Goal: Task Accomplishment & Management: Use online tool/utility

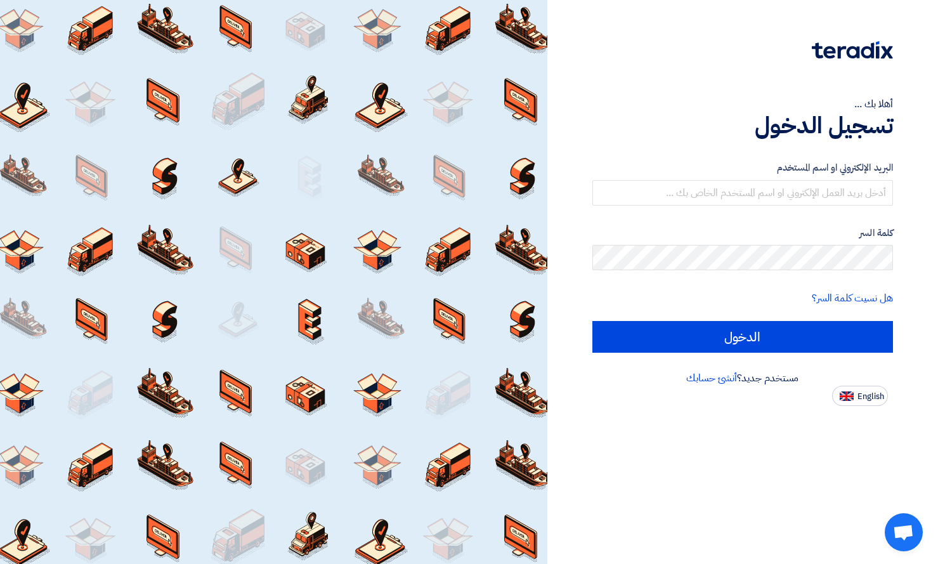
click at [853, 383] on div "مستخدم جديد؟ أنشئ حسابك" at bounding box center [742, 377] width 300 height 15
click at [853, 394] on button "English" at bounding box center [860, 395] width 56 height 20
type input "Sign in"
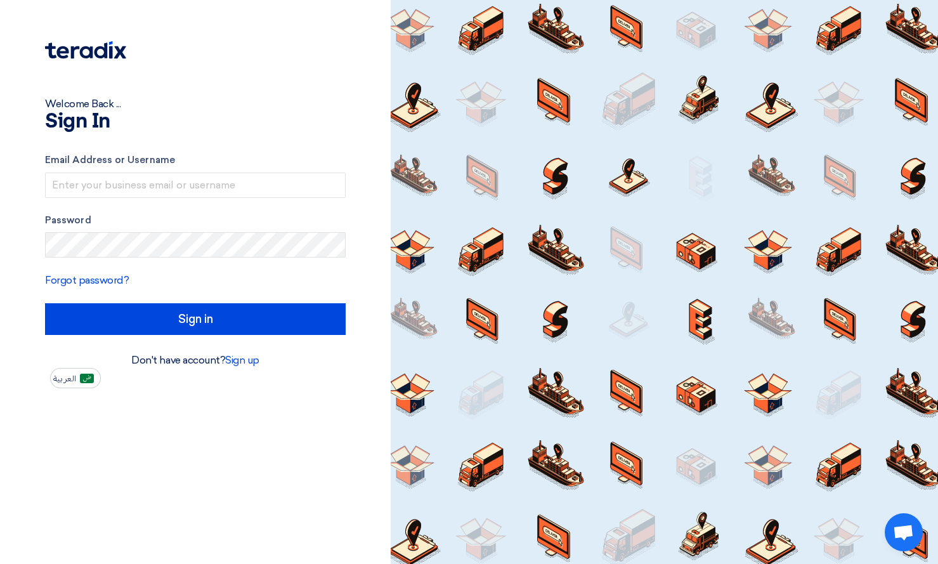
drag, startPoint x: 10, startPoint y: 413, endPoint x: 15, endPoint y: 295, distance: 117.4
click at [10, 413] on div "Welcome Back ... Sign In Email Address or Username Password Forgot password? Si…" at bounding box center [195, 282] width 390 height 564
click at [113, 184] on input "text" at bounding box center [195, 184] width 300 height 25
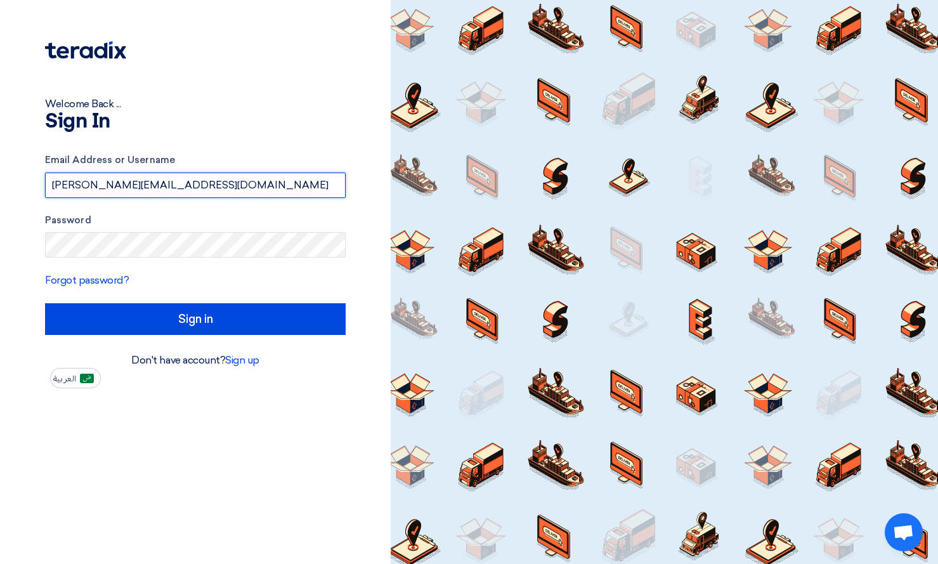
type input "[PERSON_NAME][EMAIL_ADDRESS][DOMAIN_NAME]"
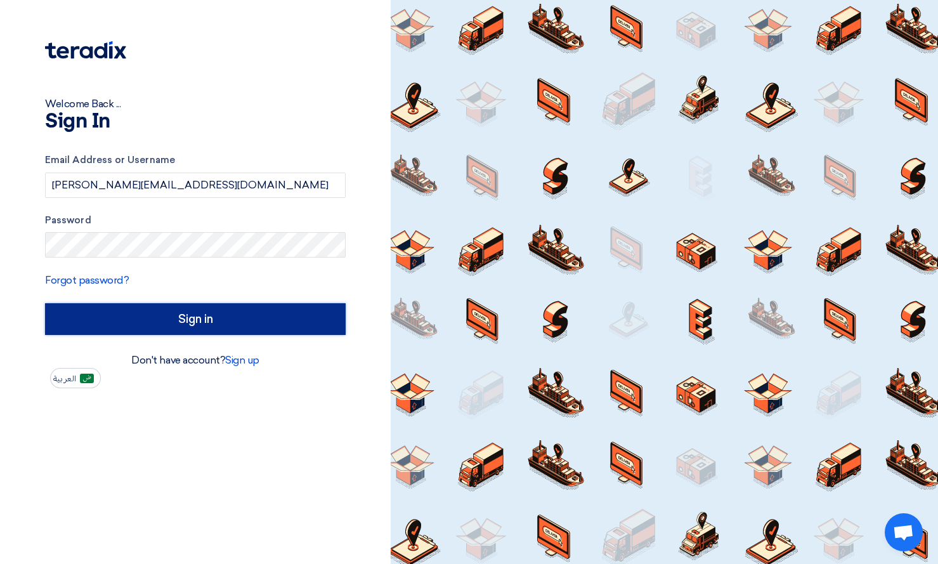
click at [158, 325] on input "Sign in" at bounding box center [195, 319] width 300 height 32
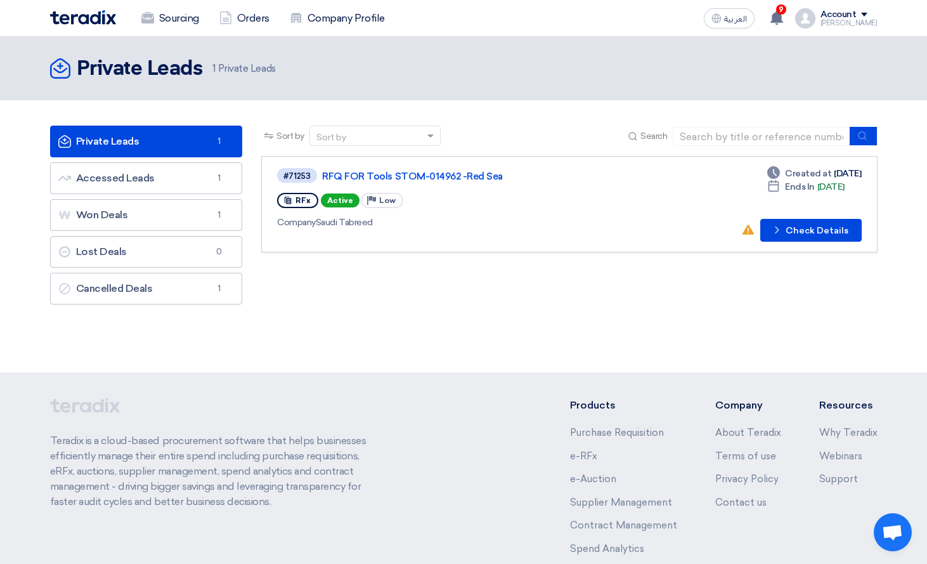
click at [7, 127] on section "Private Leads Private Leads 1 Accessed Leads Accessed Leads 1 Won Deals Won Dea…" at bounding box center [463, 218] width 927 height 236
click at [21, 150] on section "Private Leads Private Leads 1 Accessed Leads Accessed Leads 1 Won Deals Won Dea…" at bounding box center [463, 218] width 927 height 236
click at [111, 167] on link "Accessed Leads Accessed Leads 1" at bounding box center [146, 178] width 193 height 32
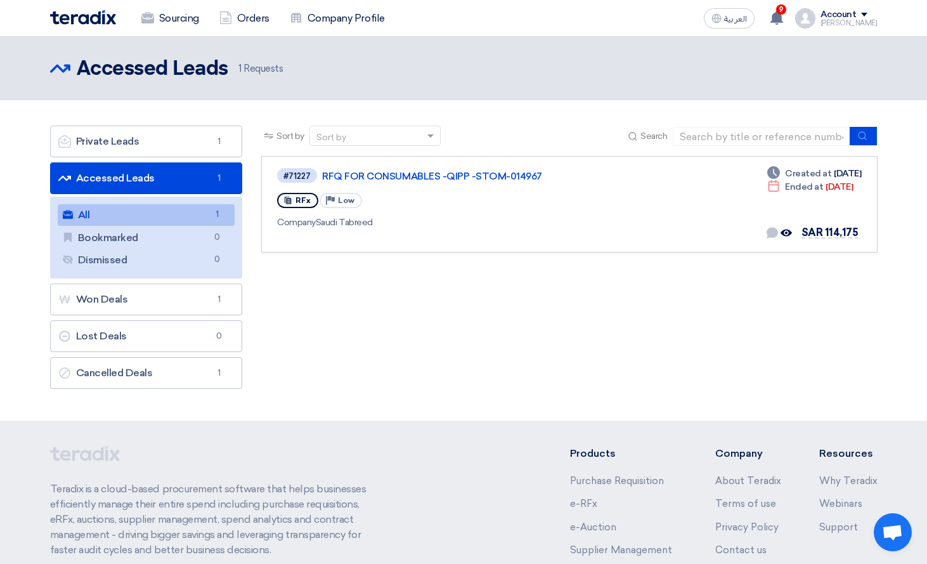
click at [34, 234] on section "Private Leads Private Leads 1 Accessed Leads Accessed Leads 1 All All 1 Bookmar…" at bounding box center [463, 260] width 927 height 320
click at [167, 378] on link "Cancelled Deals Cancelled Deals 1" at bounding box center [146, 373] width 193 height 32
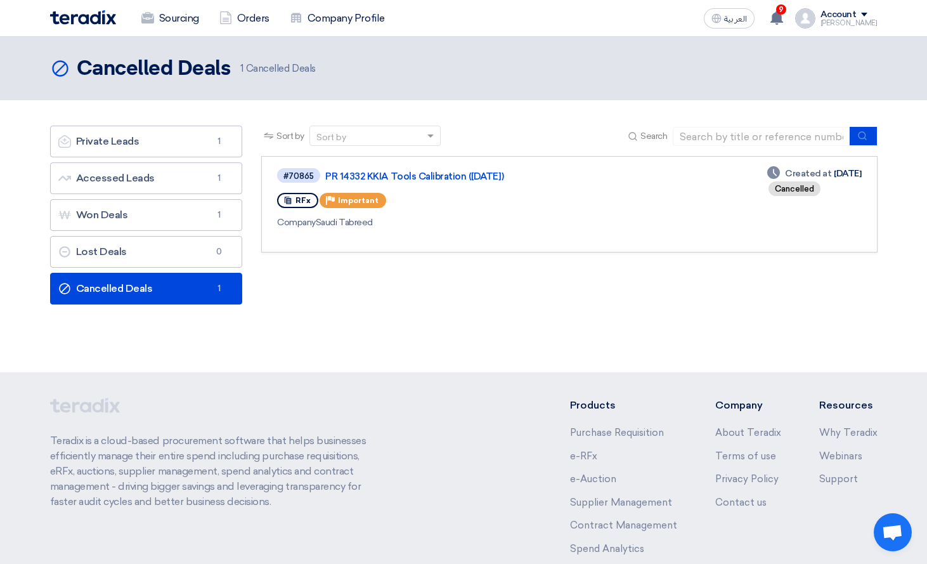
click at [148, 195] on ul "Private Leads Private Leads 1 Accessed Leads Accessed Leads 1 Won Deals Won Dea…" at bounding box center [146, 215] width 193 height 179
click at [146, 213] on link "Won Deals Won Deals 1" at bounding box center [146, 215] width 193 height 32
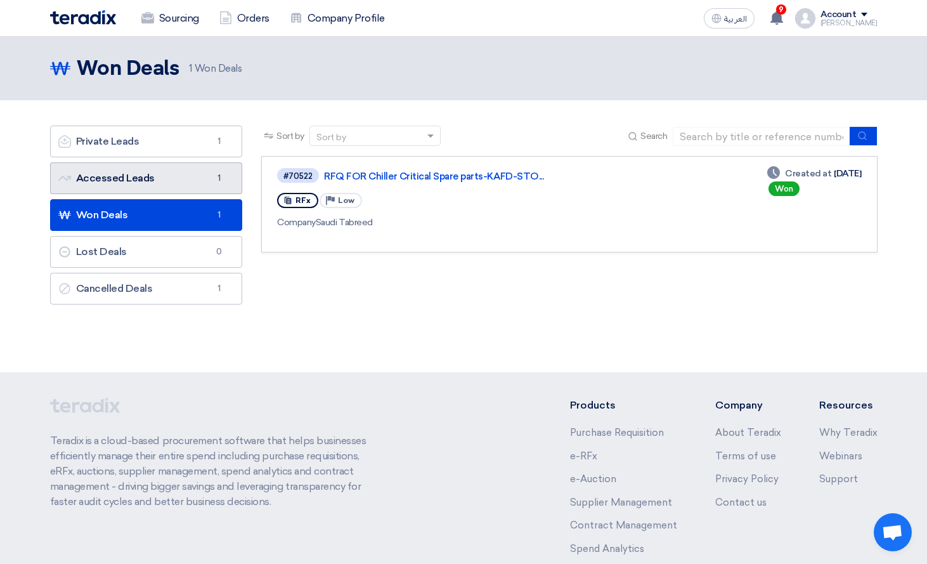
click at [131, 184] on link "Accessed Leads Accessed Leads 1" at bounding box center [146, 178] width 193 height 32
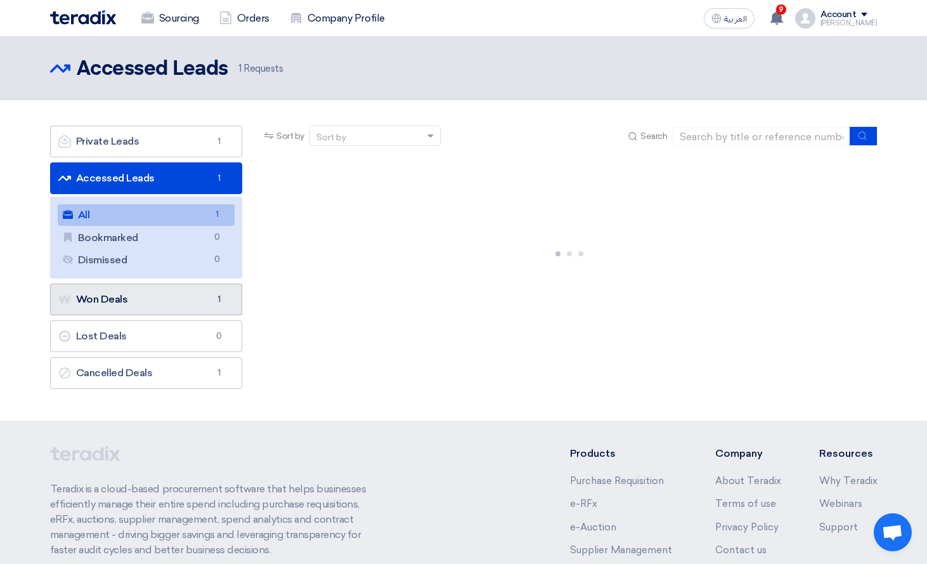
click at [139, 304] on link "Won Deals Won Deals 1" at bounding box center [146, 299] width 193 height 32
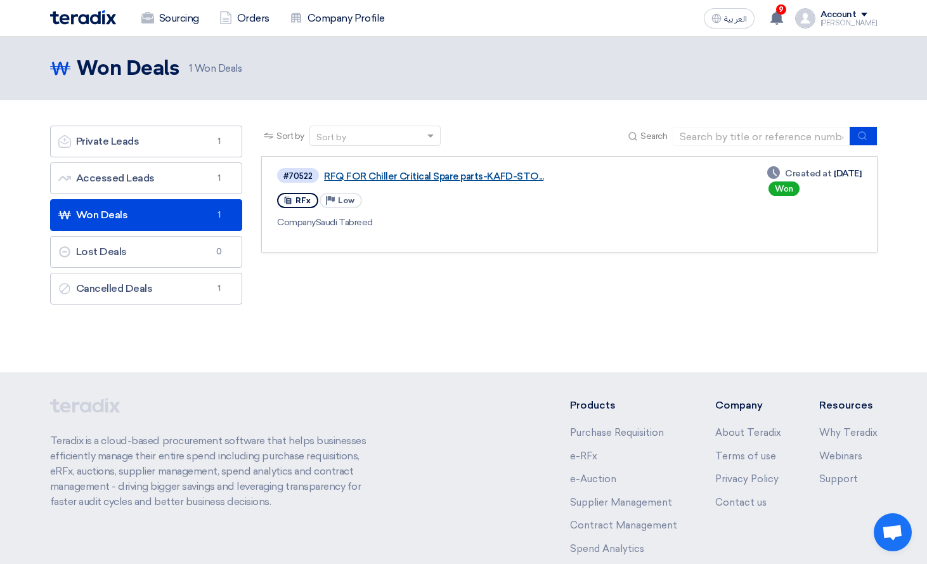
click at [424, 176] on link "RFQ FOR Chiller Critical Spare parts-KAFD-STO..." at bounding box center [482, 176] width 317 height 11
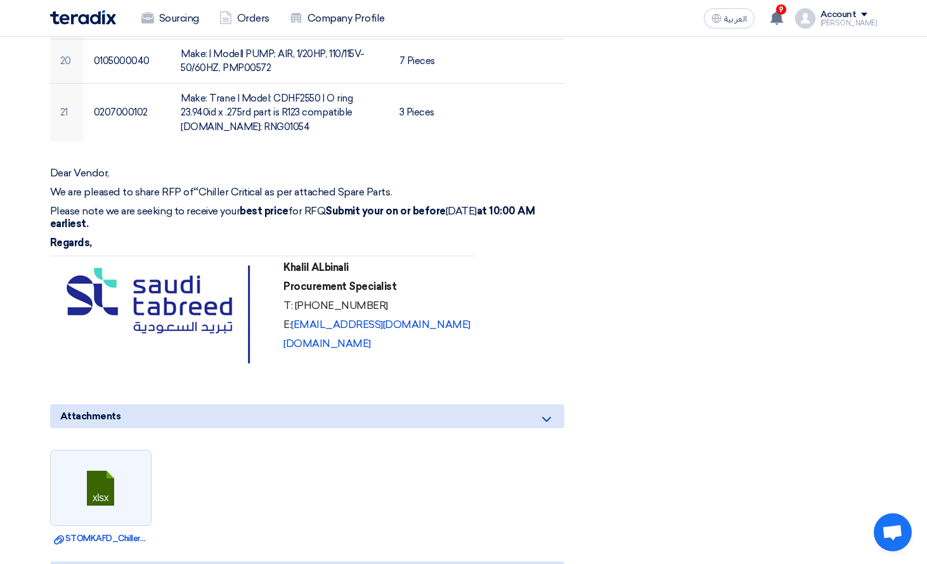
scroll to position [1458, 0]
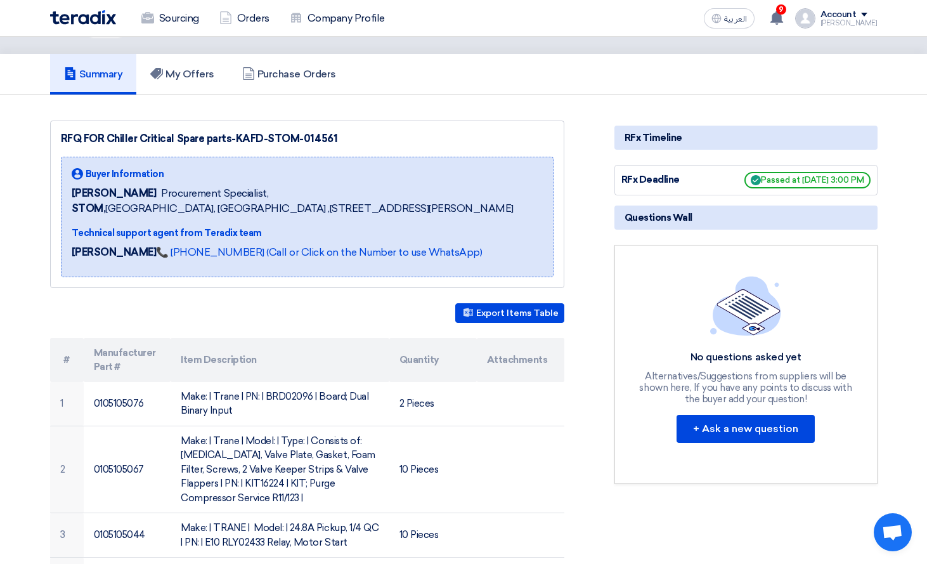
scroll to position [0, 0]
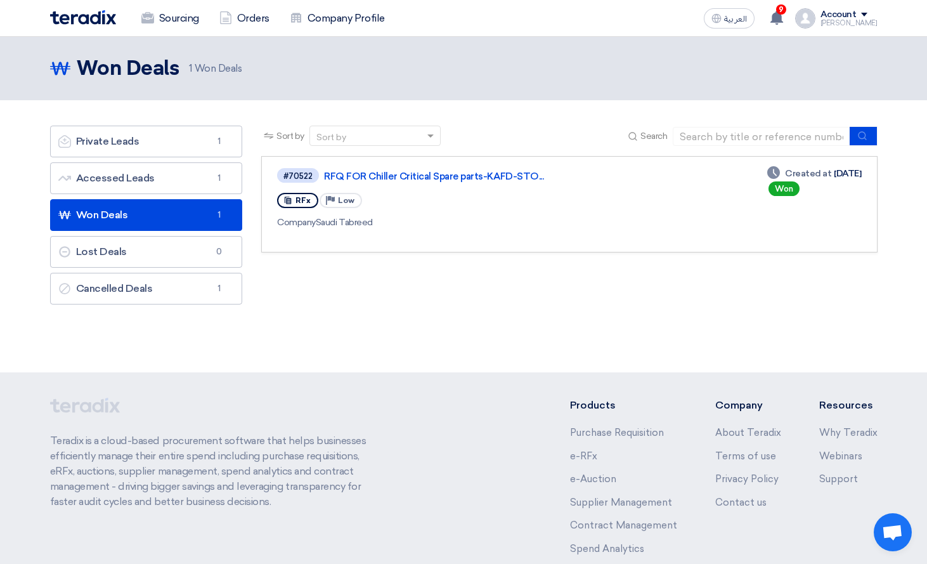
click at [34, 281] on section "Private Leads Private Leads 1 Accessed Leads Accessed Leads 1 Won Deals Won Dea…" at bounding box center [463, 218] width 927 height 236
click at [191, 172] on link "Accessed Leads Accessed Leads 1" at bounding box center [146, 178] width 193 height 32
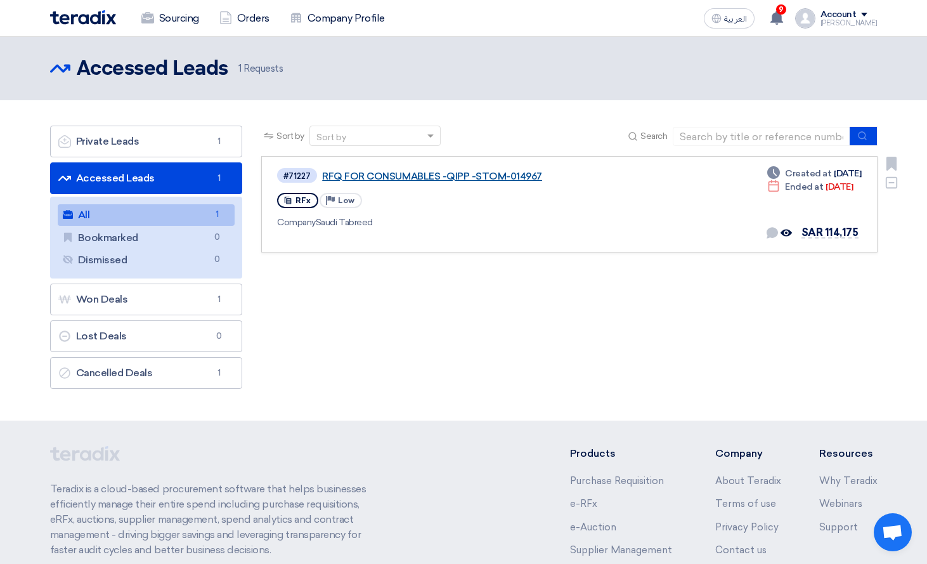
click at [468, 176] on link "RFQ FOR CONSUMABLES -QIPP -STOM-014967" at bounding box center [480, 176] width 317 height 11
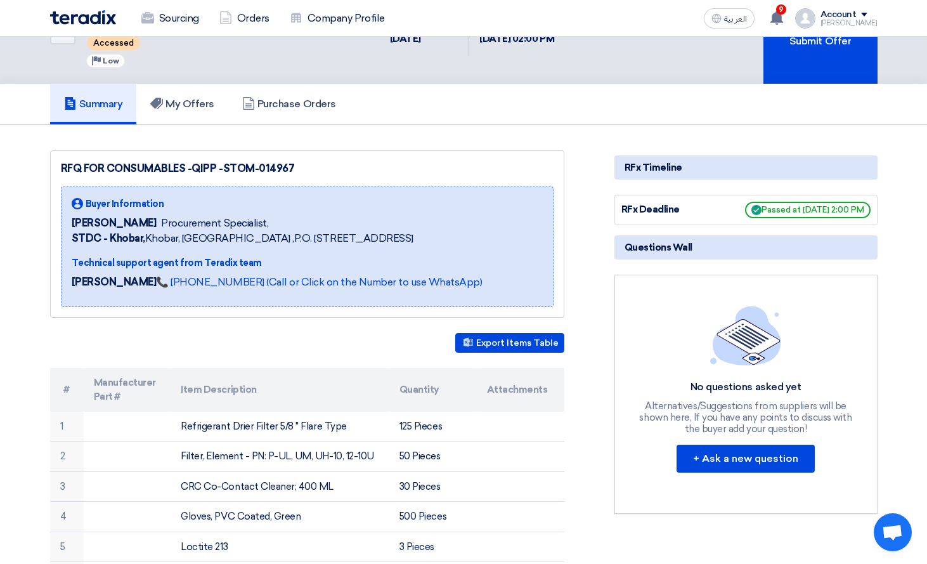
scroll to position [380, 0]
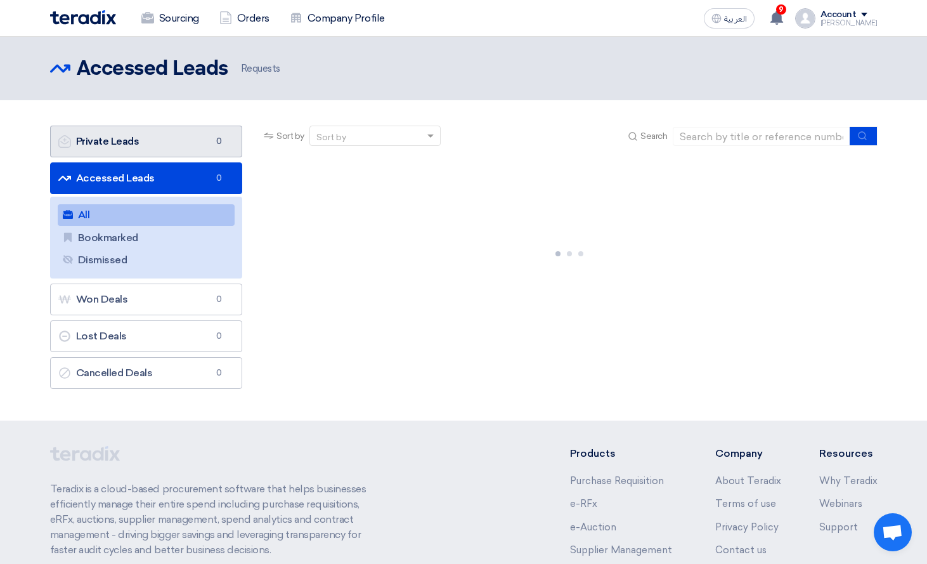
click at [121, 136] on link "Private Leads Private Leads 0" at bounding box center [146, 142] width 193 height 32
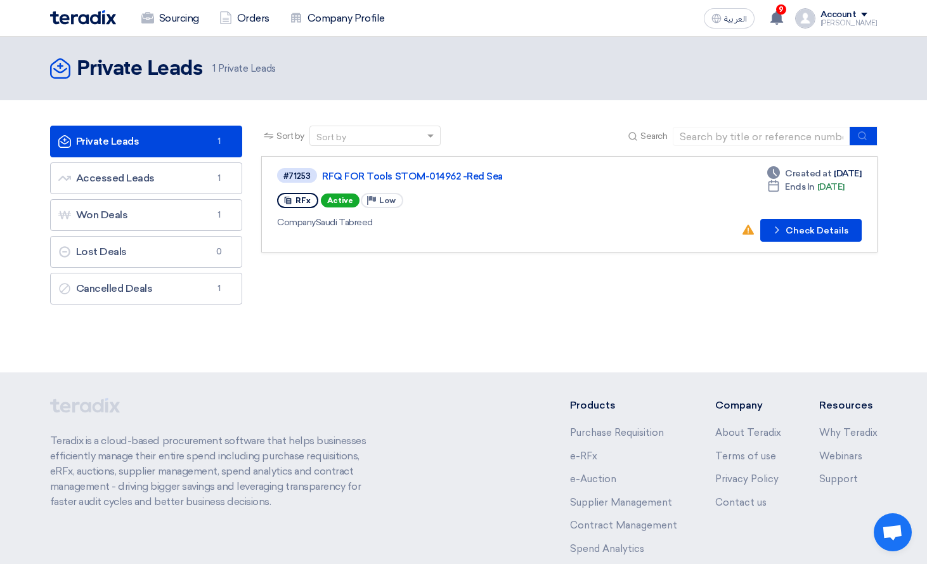
click at [22, 186] on section "Private Leads Private Leads 1 Accessed Leads Accessed Leads 1 Won Deals Won Dea…" at bounding box center [463, 218] width 927 height 236
drag, startPoint x: 26, startPoint y: 255, endPoint x: 50, endPoint y: 259, distance: 24.4
click at [26, 255] on section "Private Leads Private Leads 1 Accessed Leads Accessed Leads 1 Won Deals Won Dea…" at bounding box center [463, 218] width 927 height 236
